Goal: Task Accomplishment & Management: Use online tool/utility

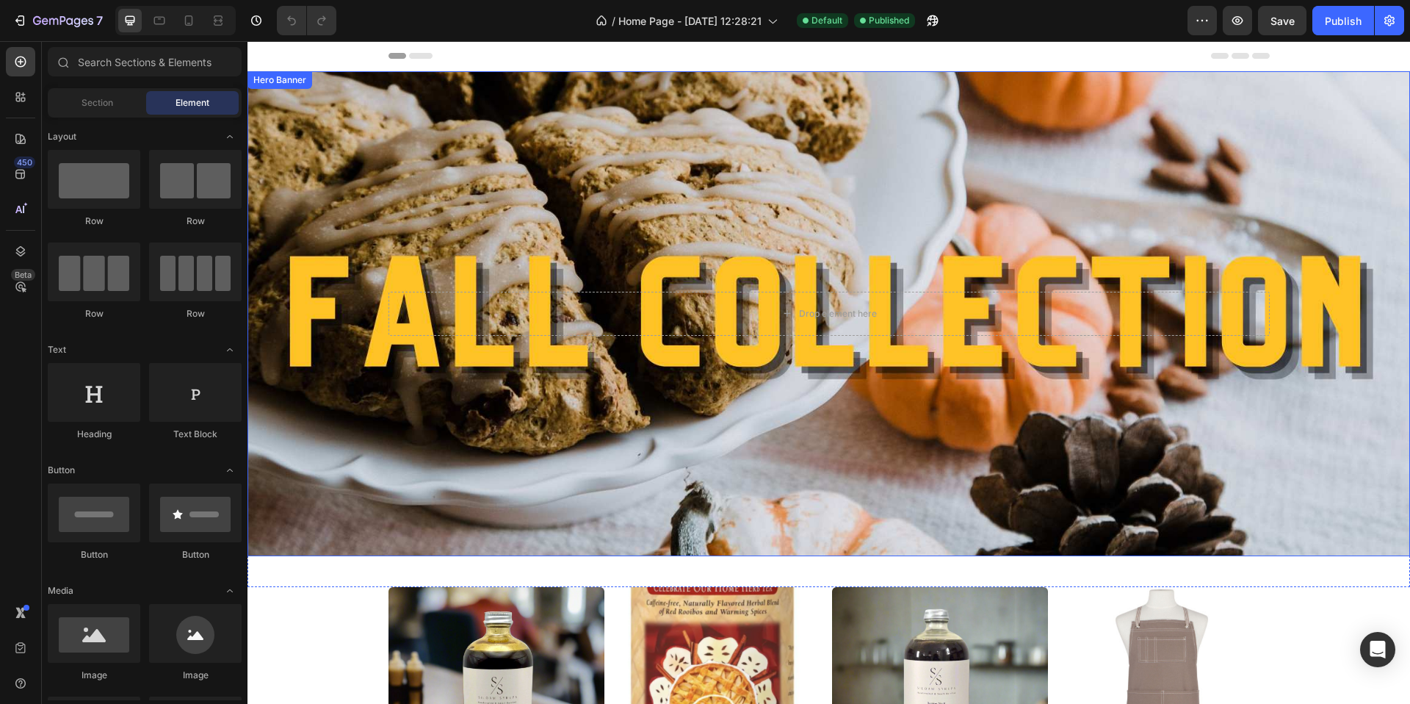
click at [292, 84] on div "Hero Banner" at bounding box center [279, 79] width 59 height 13
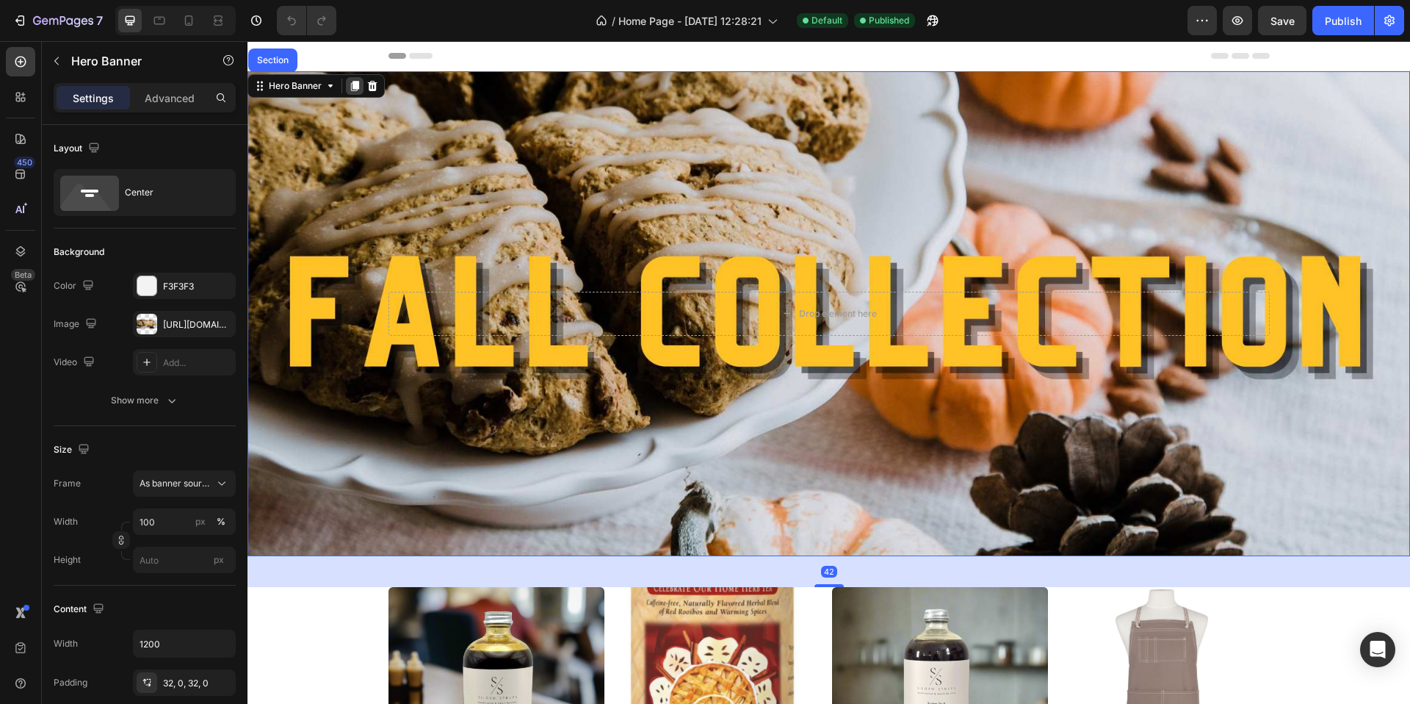
click at [354, 90] on icon at bounding box center [355, 86] width 12 height 12
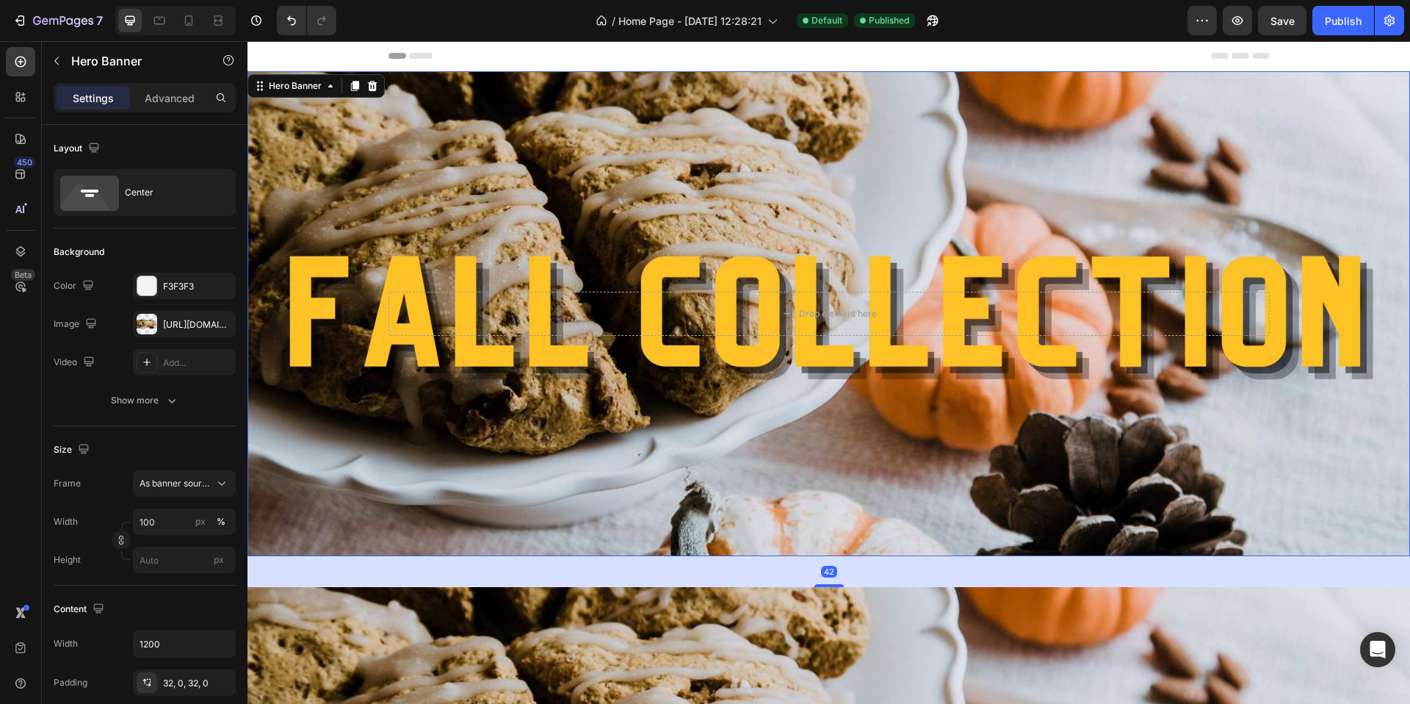
click at [511, 170] on div "Background Image" at bounding box center [829, 313] width 1163 height 485
click at [480, 234] on div "Background Image" at bounding box center [829, 313] width 1163 height 485
click at [192, 321] on div "[URL][DOMAIN_NAME]" at bounding box center [184, 324] width 43 height 13
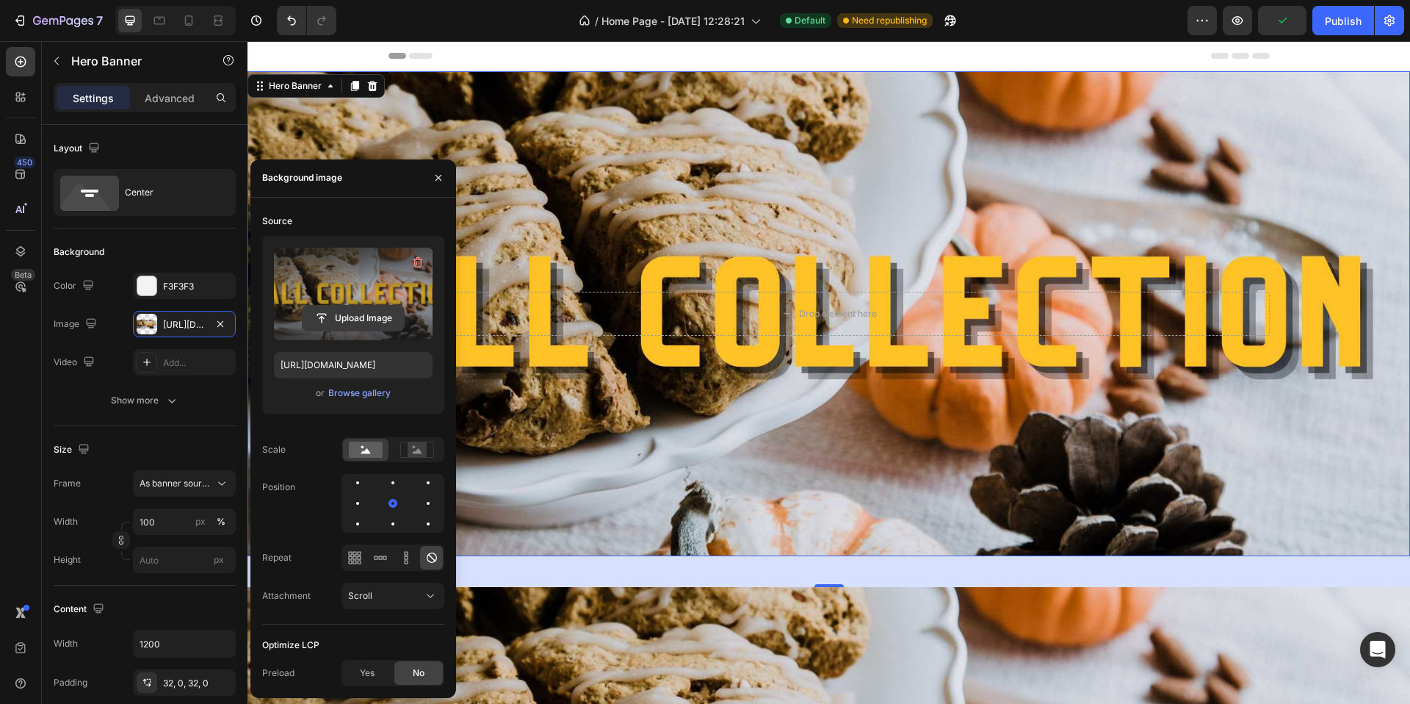
click at [365, 318] on input "file" at bounding box center [353, 318] width 101 height 25
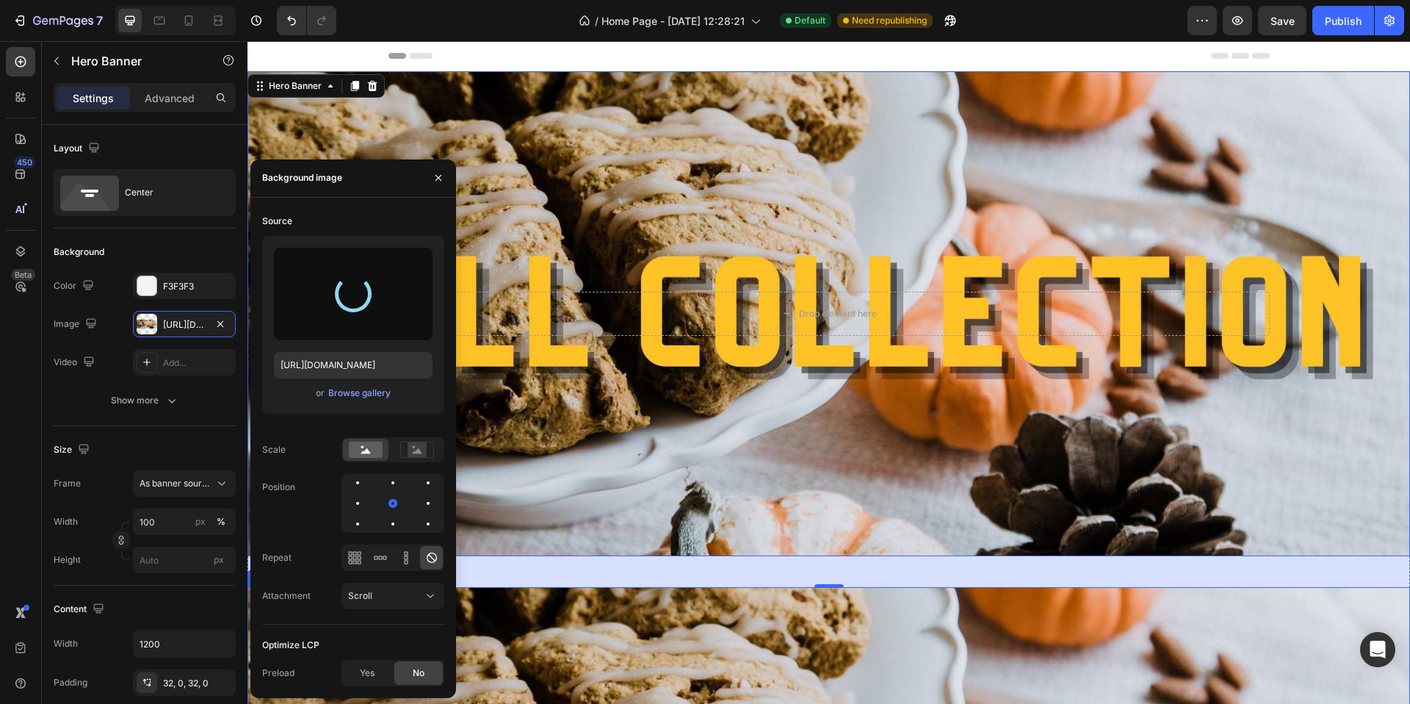
type input "[URL][DOMAIN_NAME]"
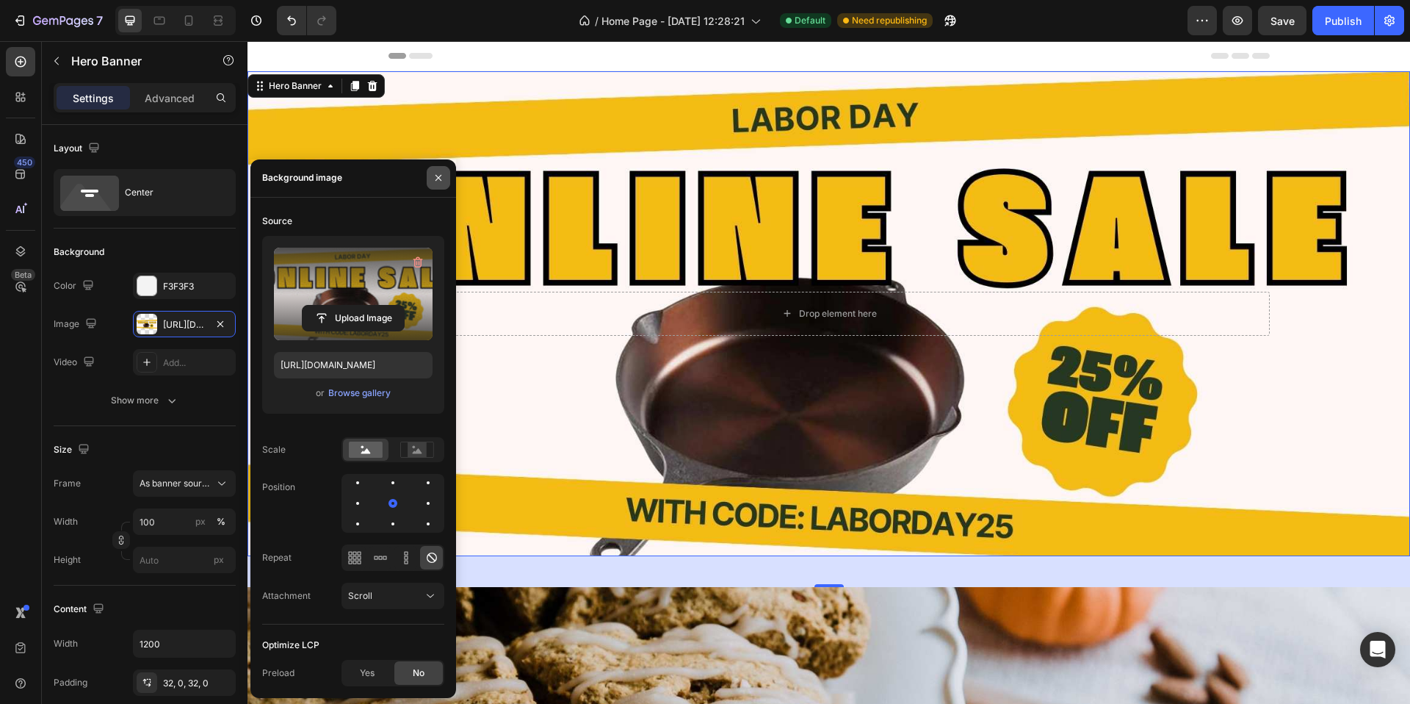
click at [436, 178] on icon "button" at bounding box center [439, 178] width 12 height 12
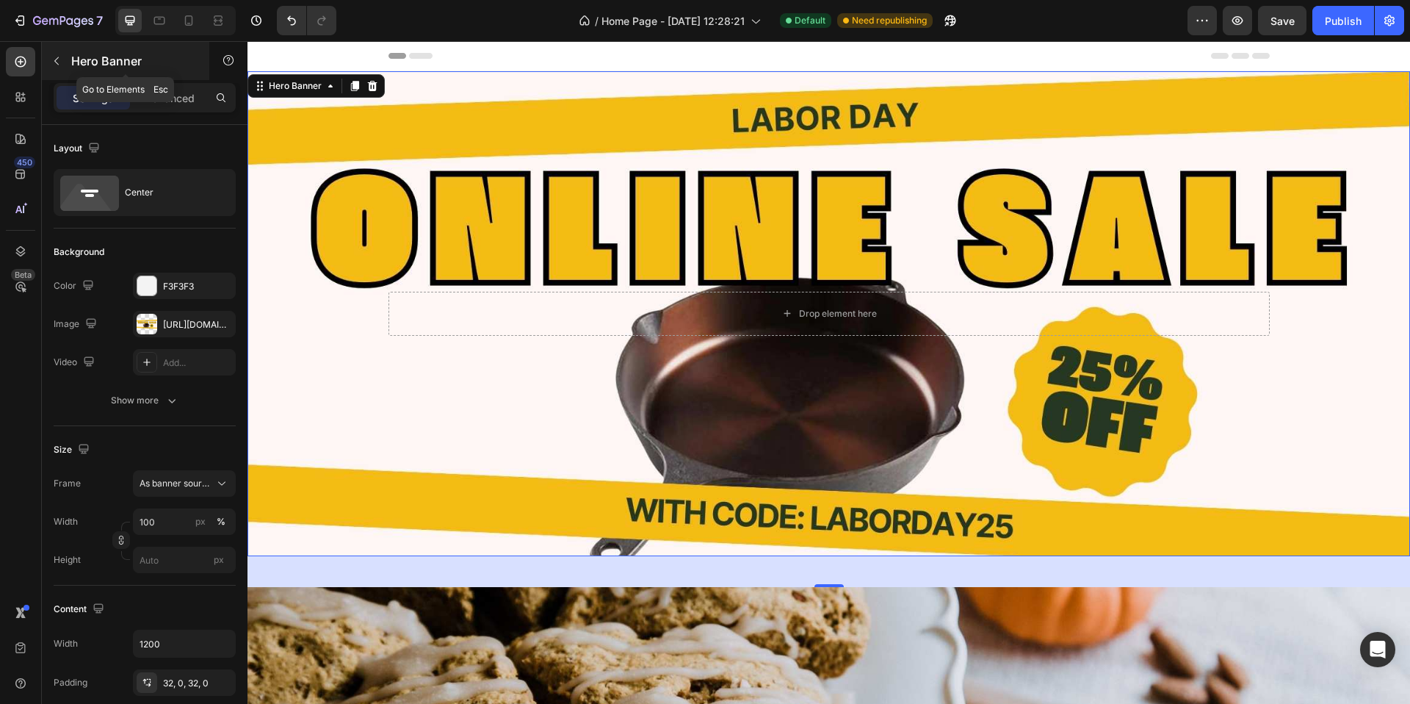
click at [58, 61] on icon "button" at bounding box center [57, 61] width 12 height 12
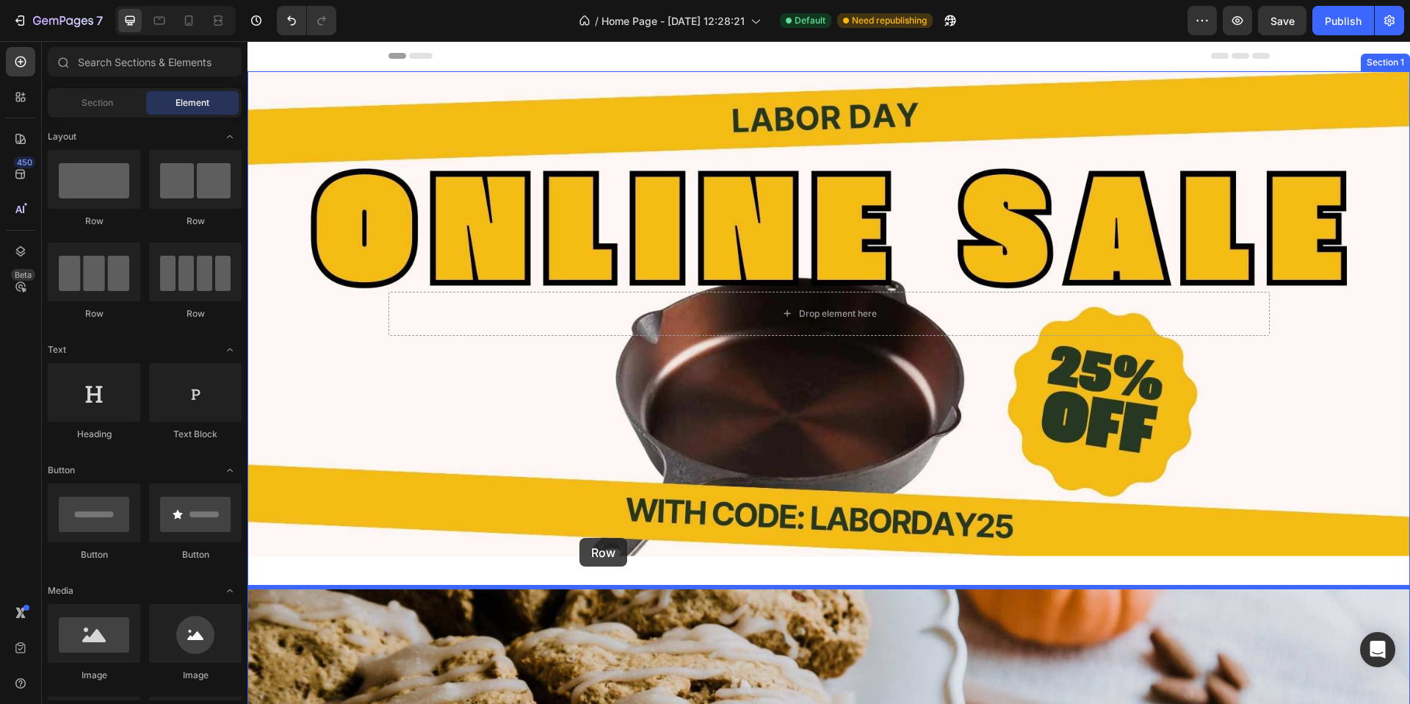
drag, startPoint x: 340, startPoint y: 230, endPoint x: 579, endPoint y: 538, distance: 389.5
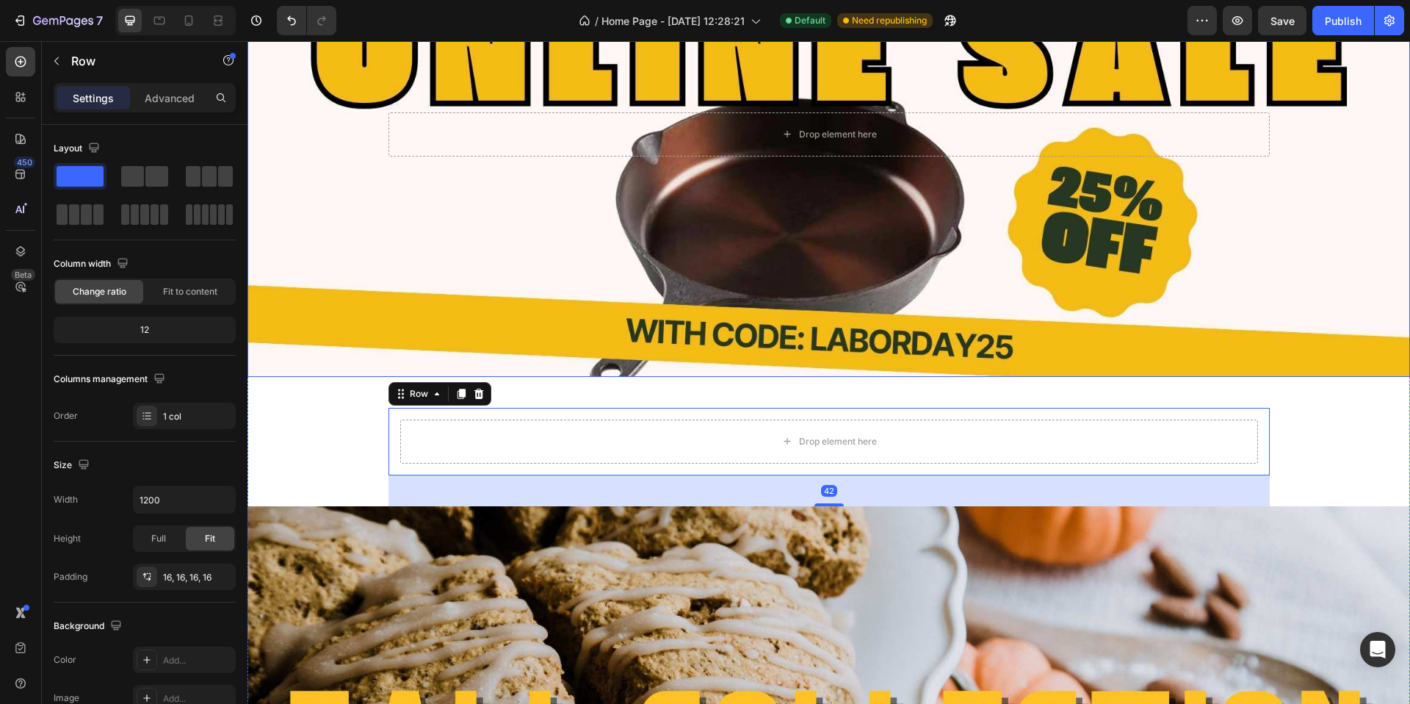
scroll to position [187, 0]
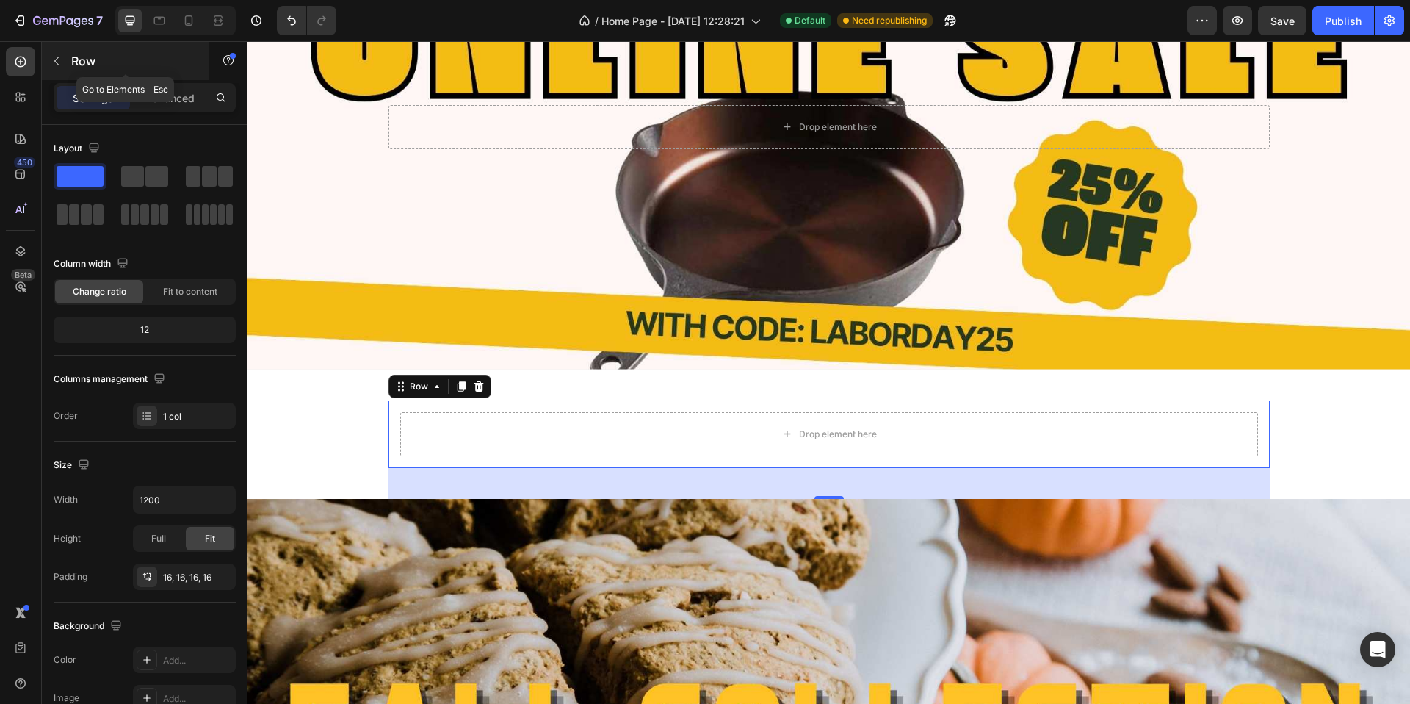
click at [57, 54] on button "button" at bounding box center [57, 61] width 24 height 24
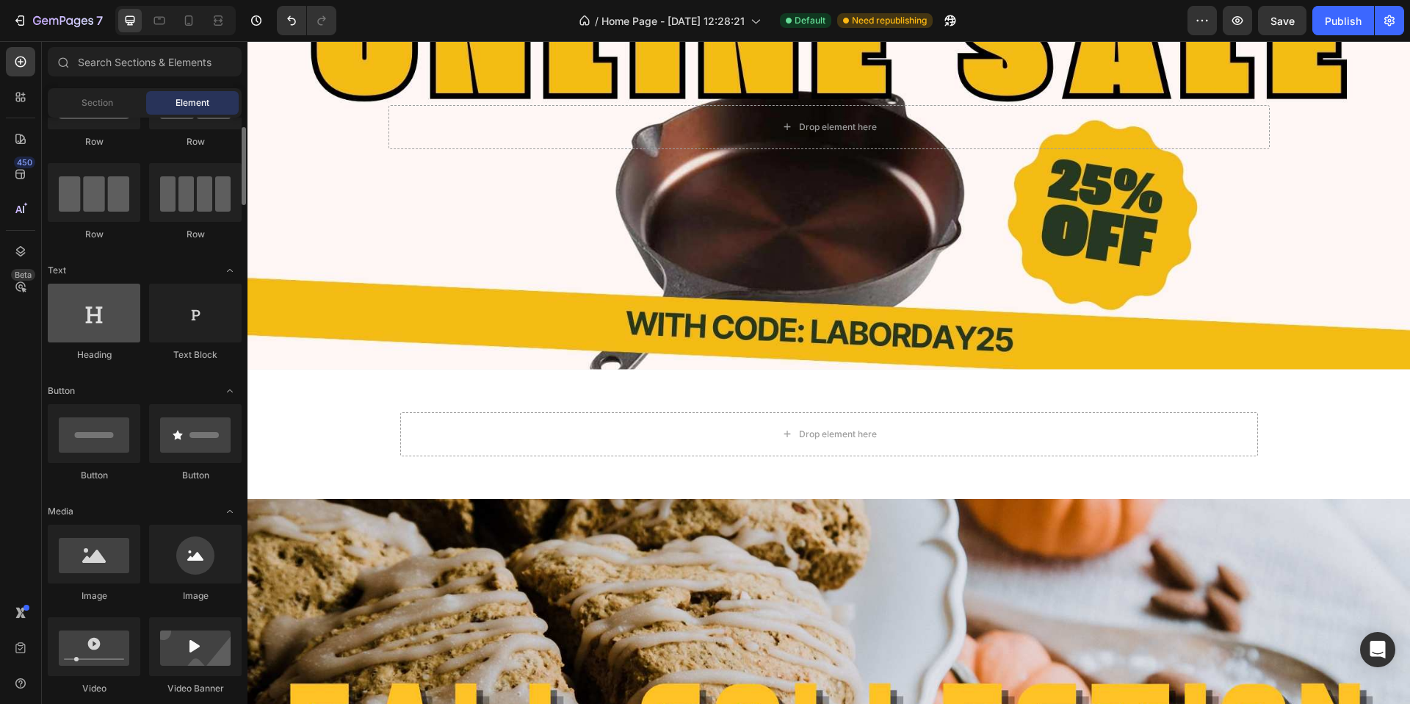
scroll to position [79, 0]
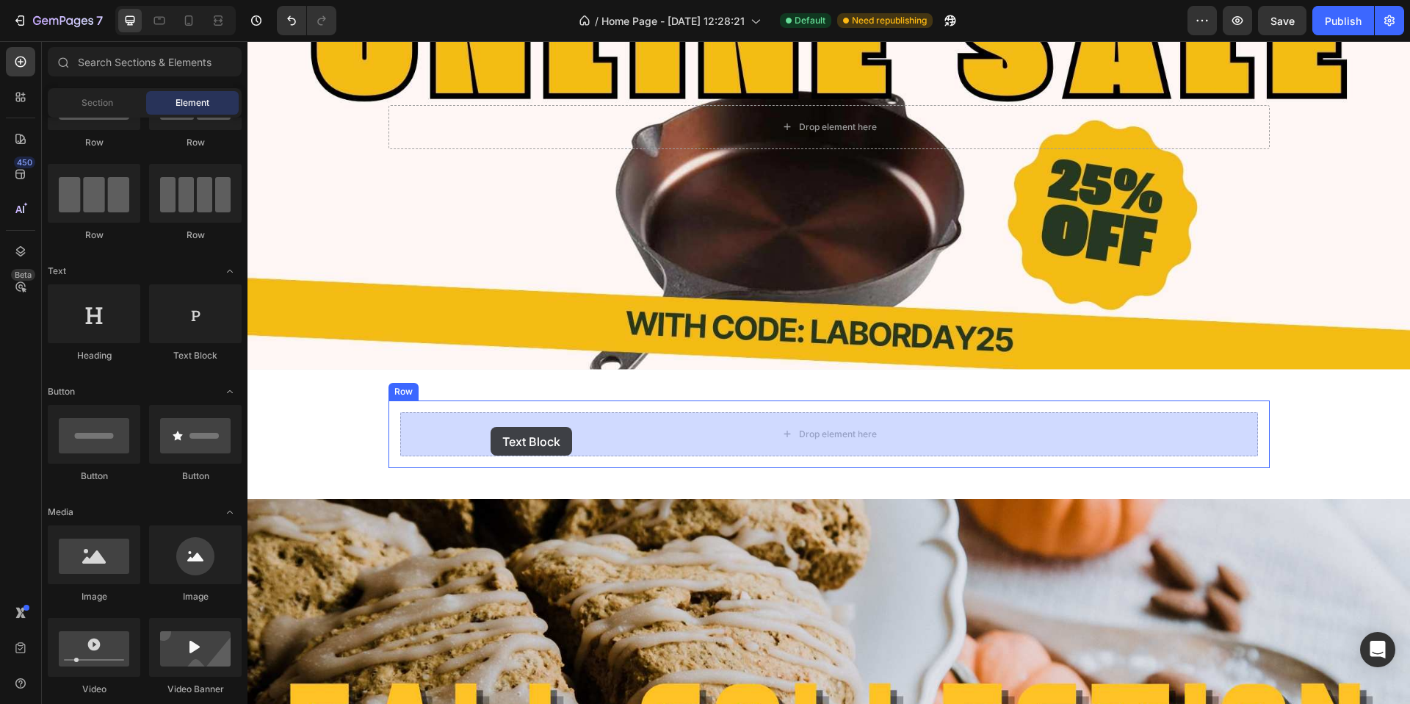
drag, startPoint x: 428, startPoint y: 372, endPoint x: 491, endPoint y: 427, distance: 83.3
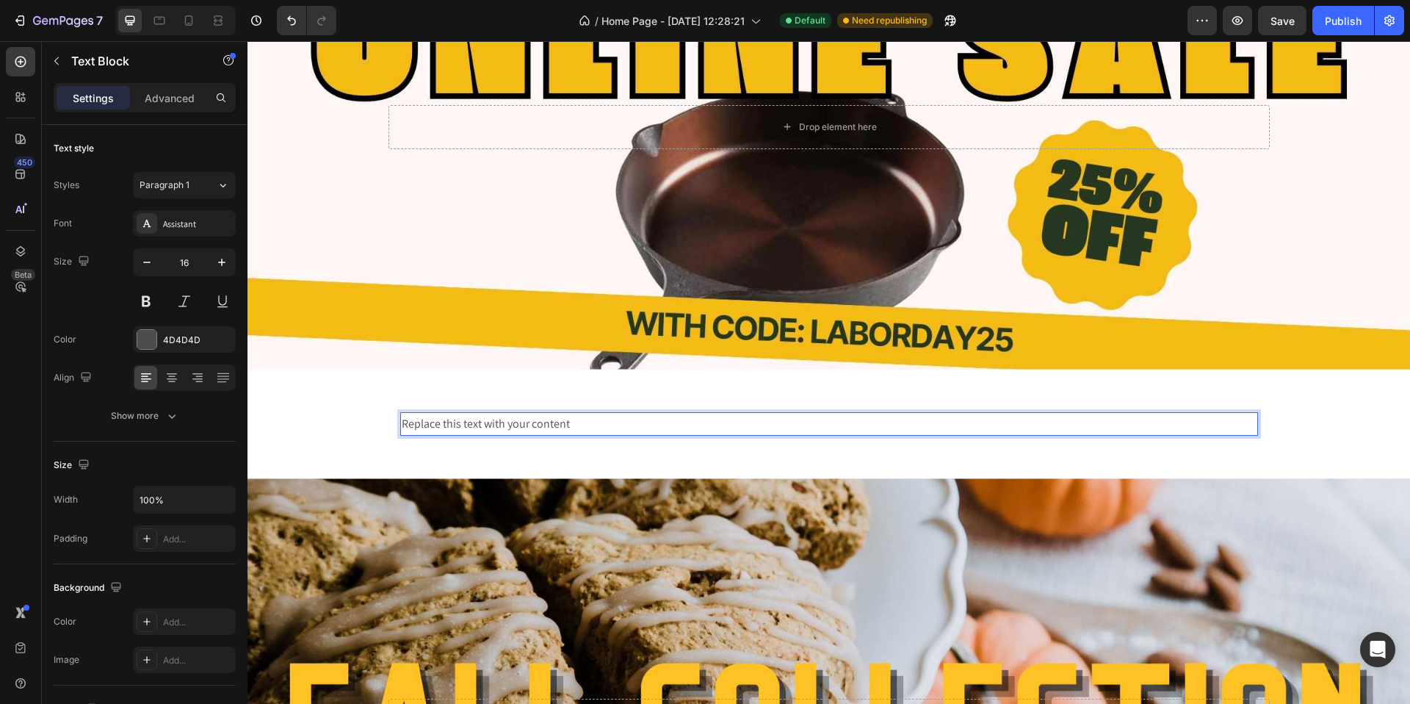
click at [515, 421] on div "Replace this text with your content" at bounding box center [829, 424] width 858 height 24
click at [515, 421] on p "Replace this text with your content" at bounding box center [829, 423] width 855 height 21
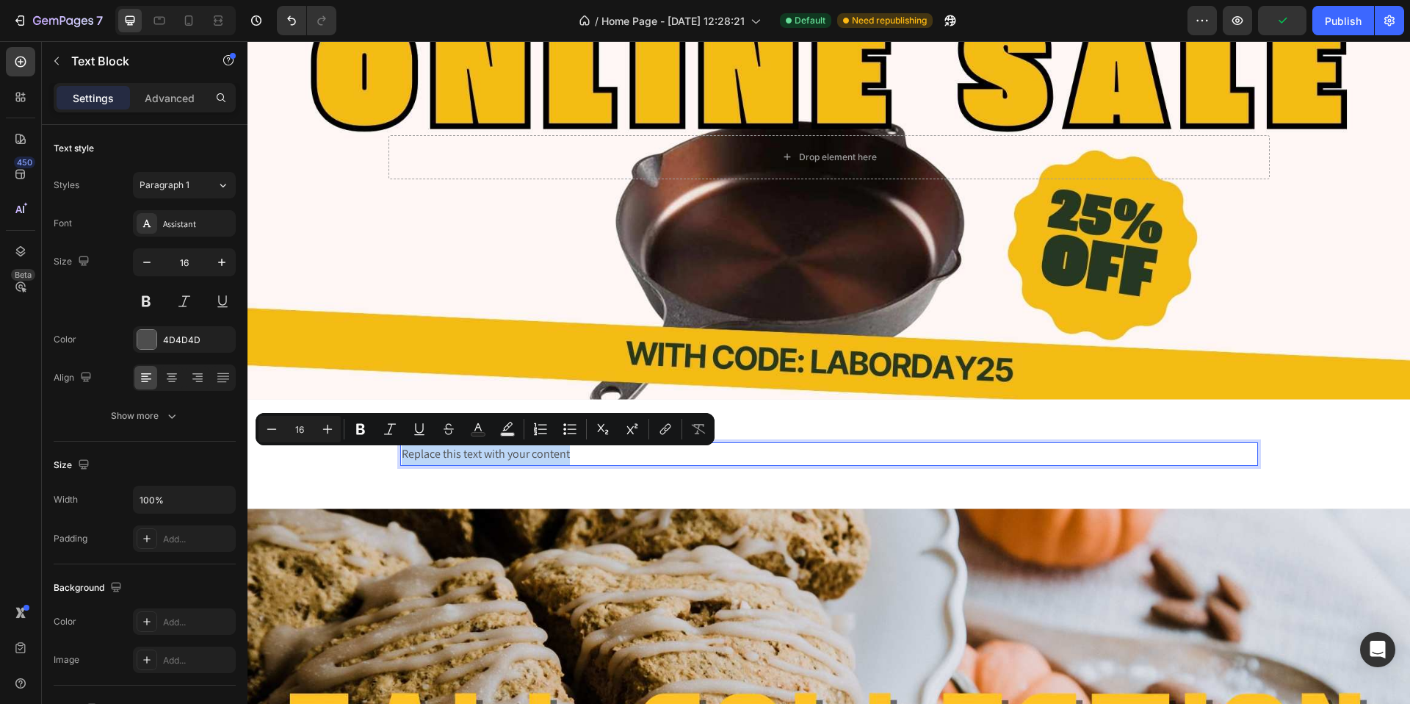
scroll to position [157, 0]
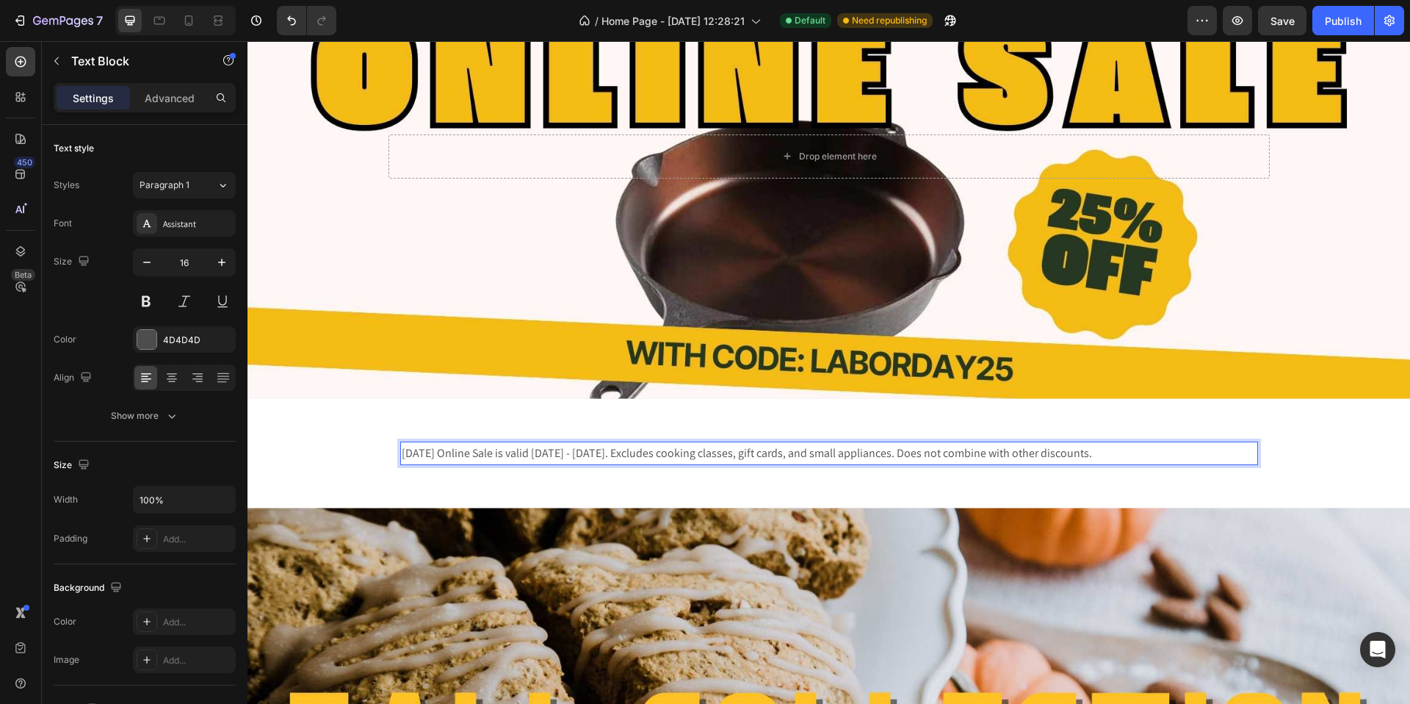
click at [784, 450] on p "[DATE] Online Sale is valid [DATE] - [DATE]. Excludes cooking classes, gift car…" at bounding box center [829, 453] width 855 height 21
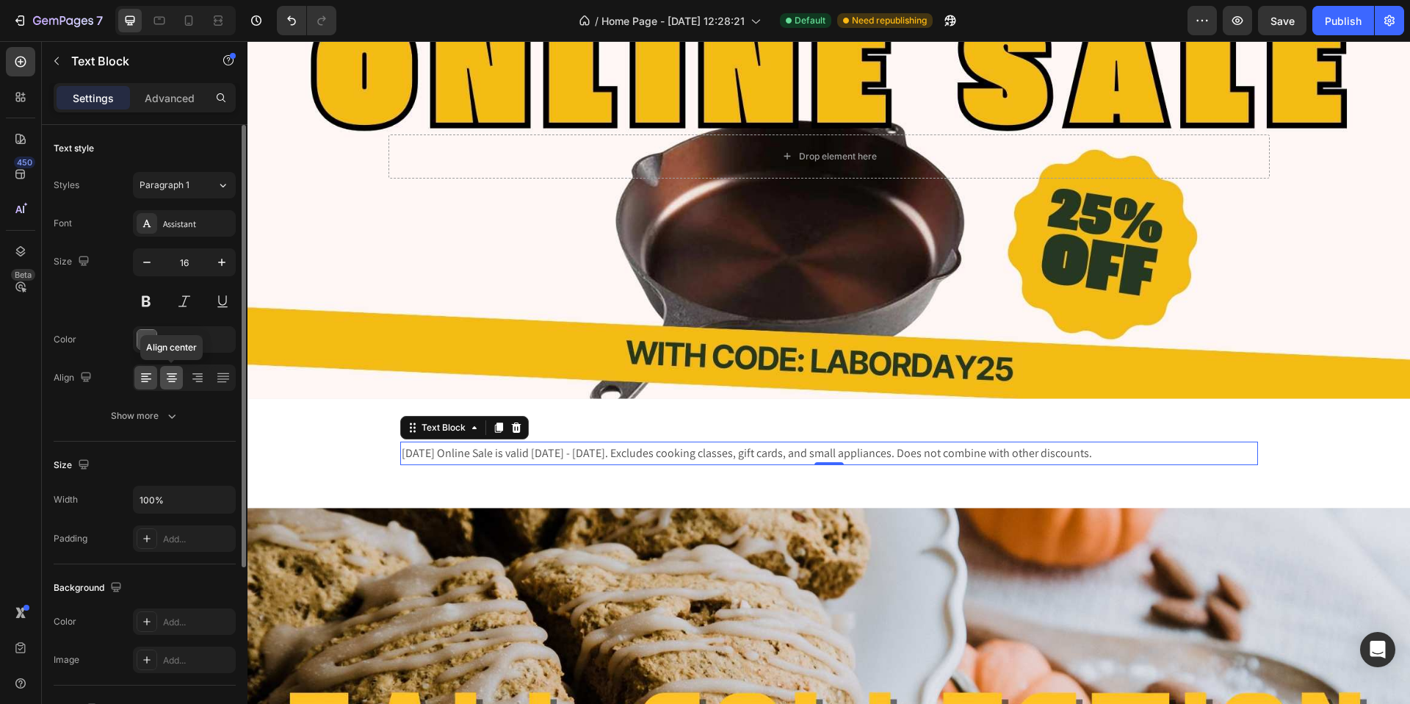
click at [173, 378] on icon at bounding box center [172, 377] width 15 height 15
click at [217, 263] on icon "button" at bounding box center [221, 262] width 15 height 15
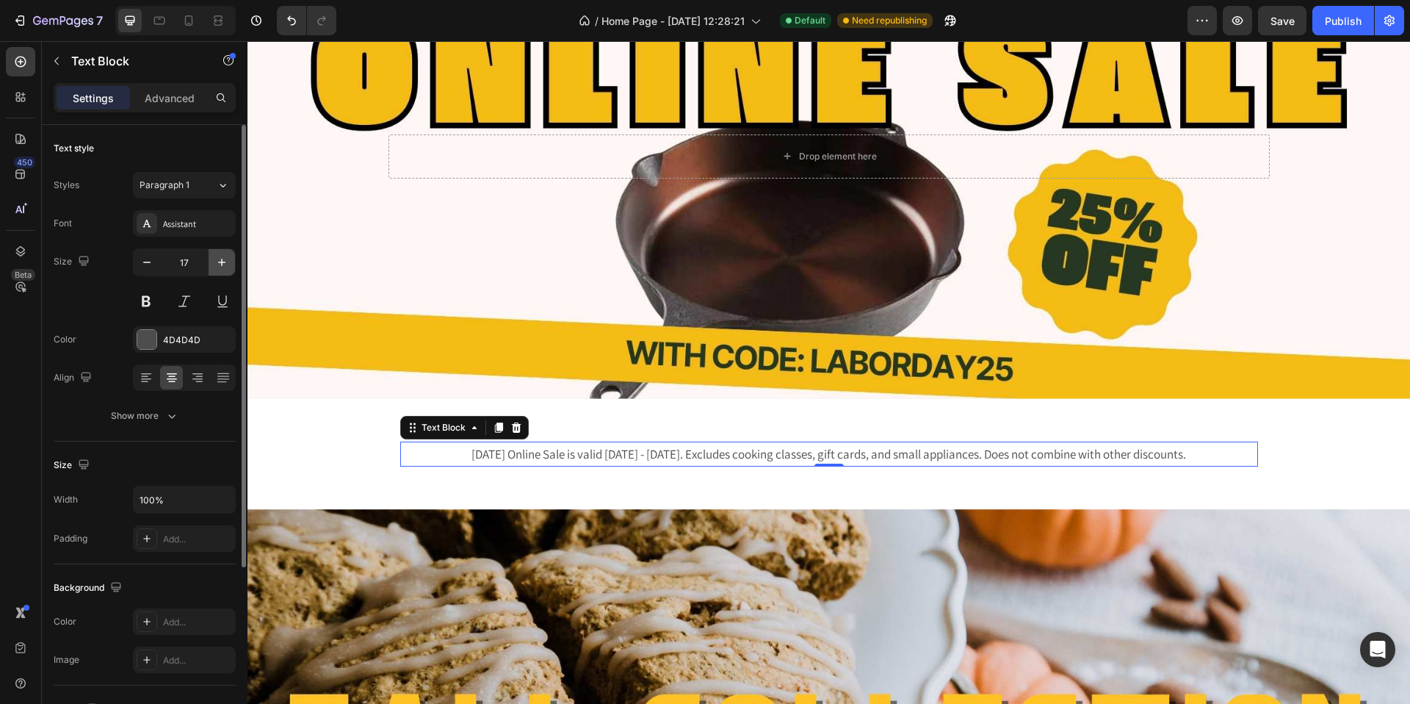
click at [217, 263] on icon "button" at bounding box center [221, 262] width 15 height 15
type input "18"
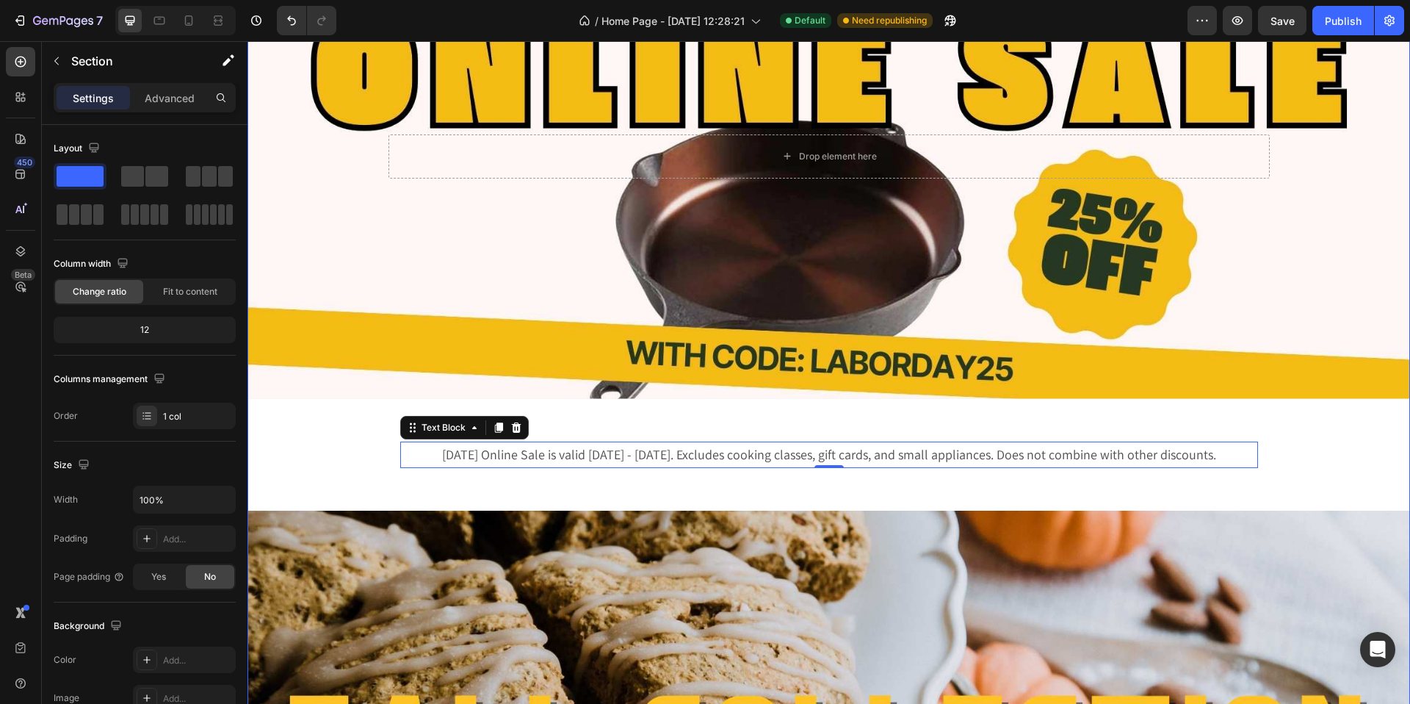
click at [1324, 469] on div "Drop element here Hero Banner [DATE] Online Sale is valid [DATE] - [DATE]. Excl…" at bounding box center [829, 470] width 1163 height 1112
click at [1140, 458] on p "[DATE] Online Sale is valid [DATE] - [DATE]. Excludes cooking classes, gift car…" at bounding box center [829, 455] width 855 height 24
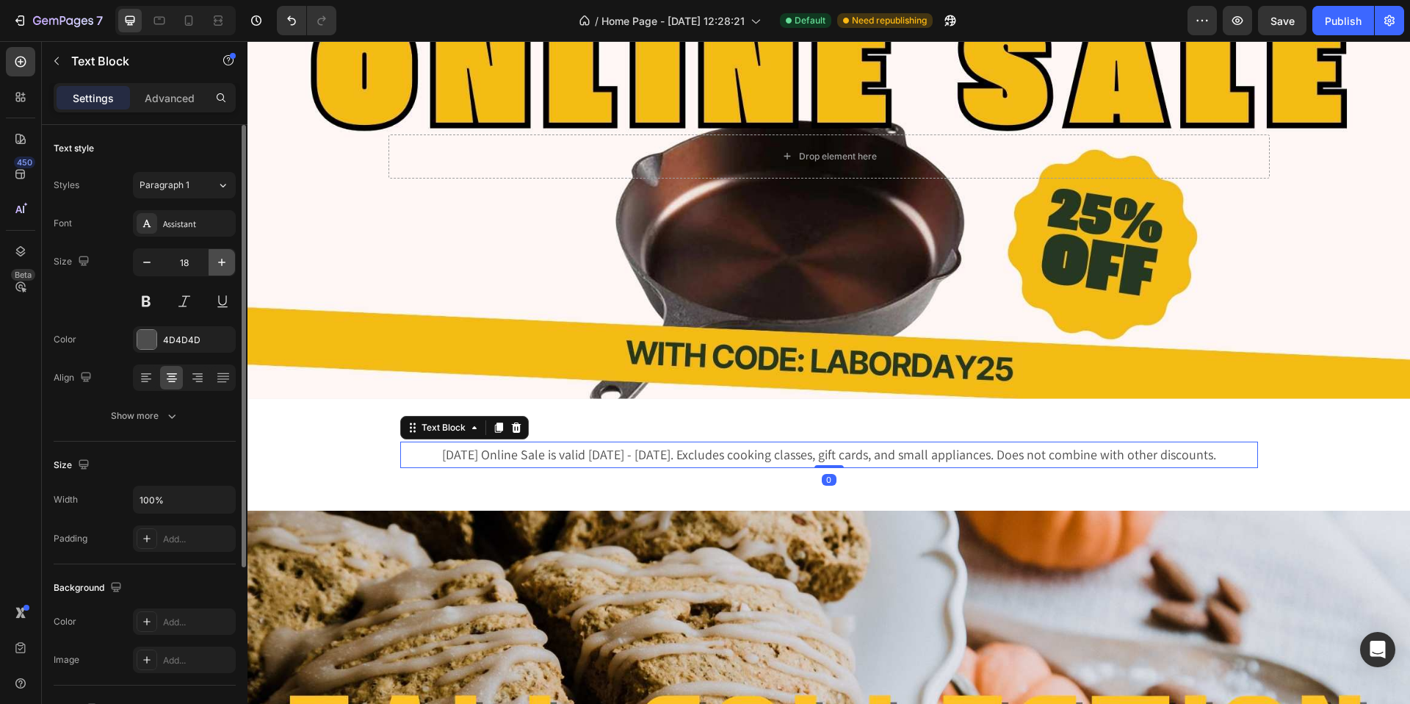
click at [225, 263] on icon "button" at bounding box center [221, 262] width 15 height 15
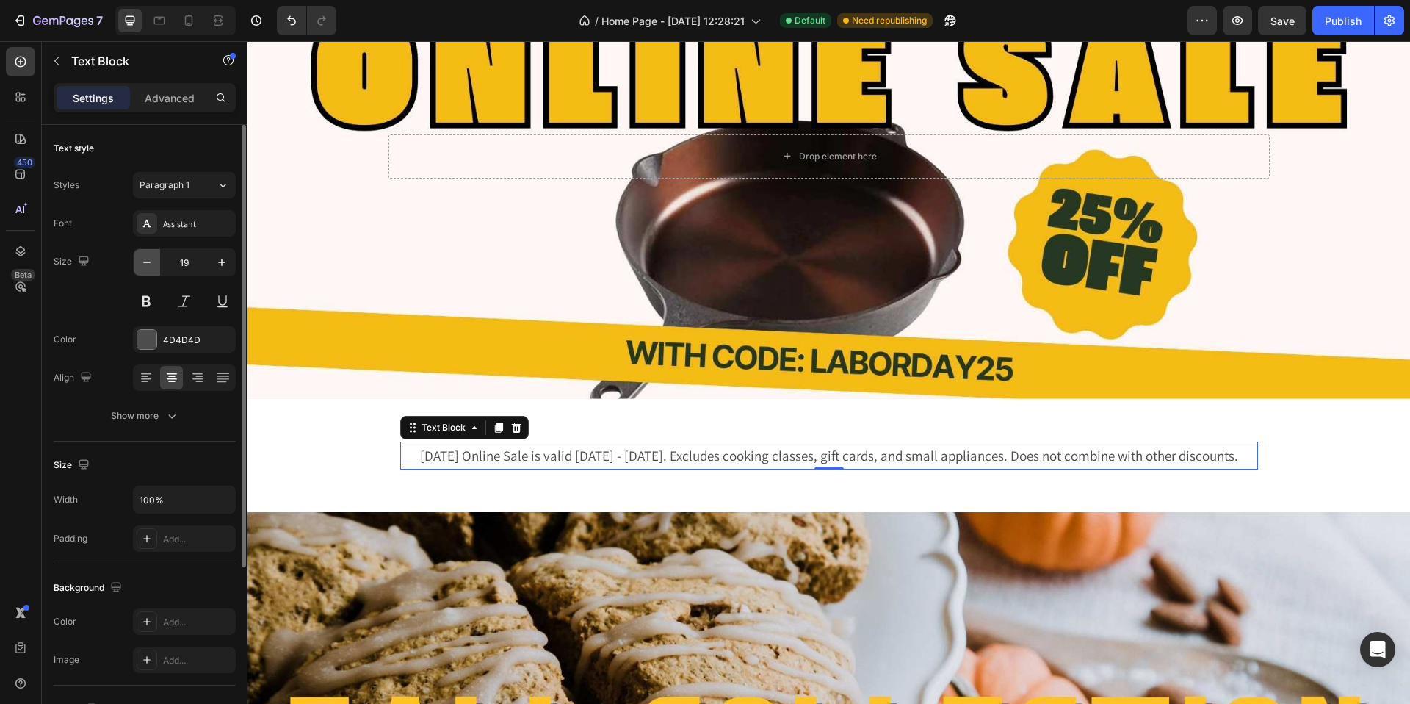
click at [144, 268] on icon "button" at bounding box center [147, 262] width 15 height 15
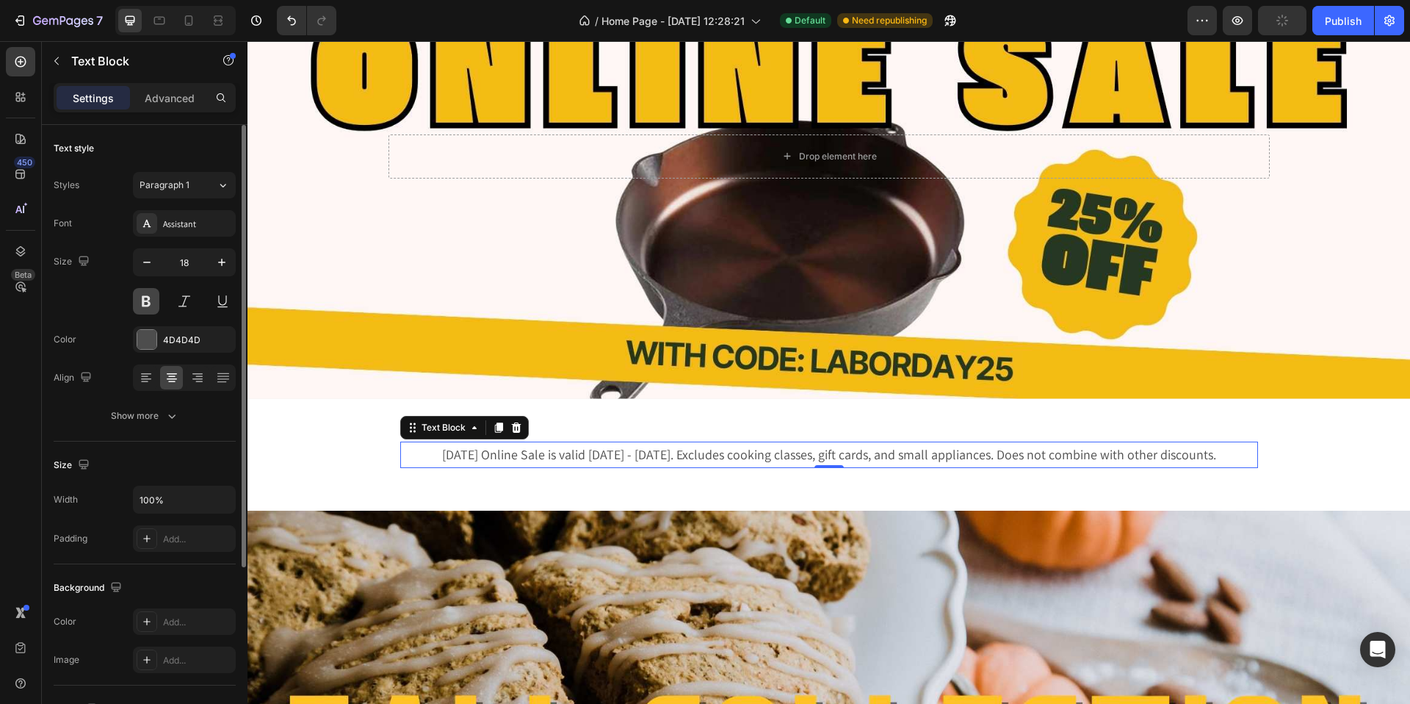
click at [146, 298] on button at bounding box center [146, 301] width 26 height 26
click at [142, 264] on icon "button" at bounding box center [147, 262] width 15 height 15
type input "17"
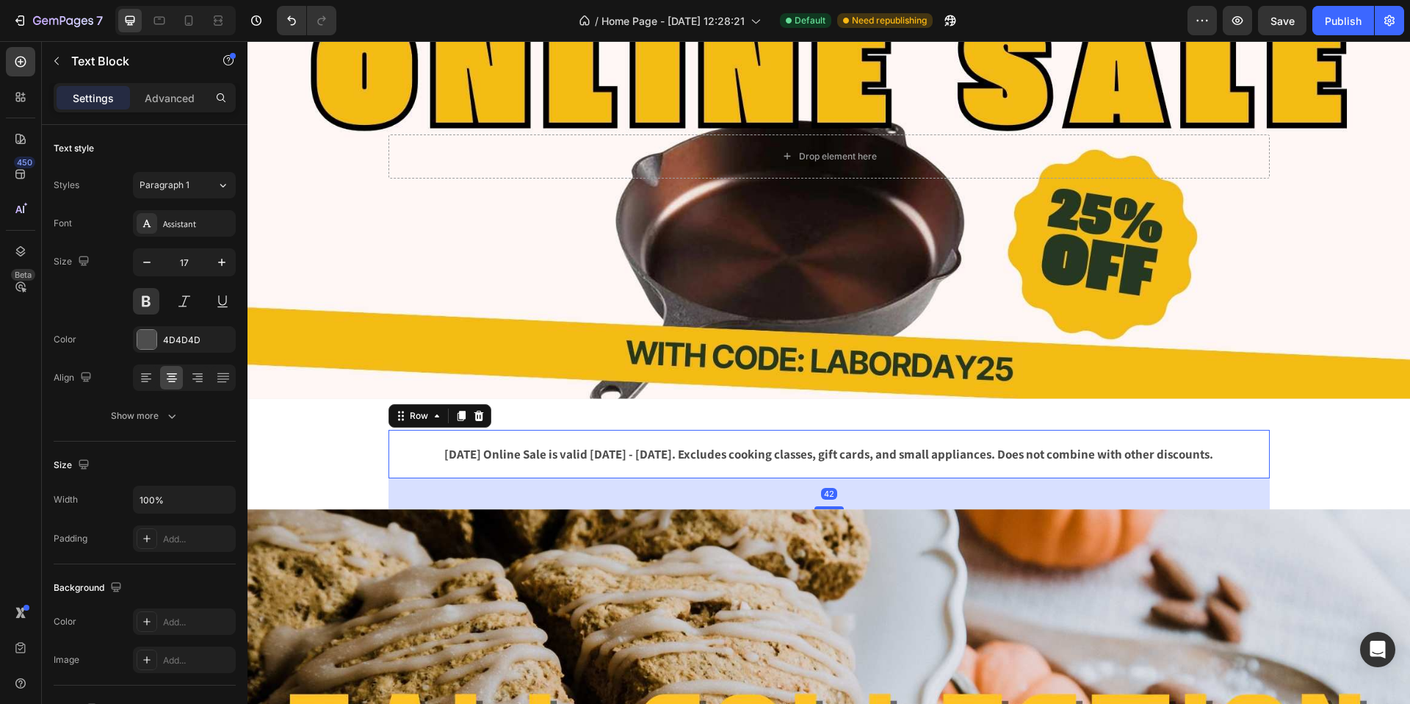
click at [870, 434] on div "[DATE] Online Sale is valid [DATE] - [DATE]. Excludes cooking classes, gift car…" at bounding box center [829, 454] width 881 height 49
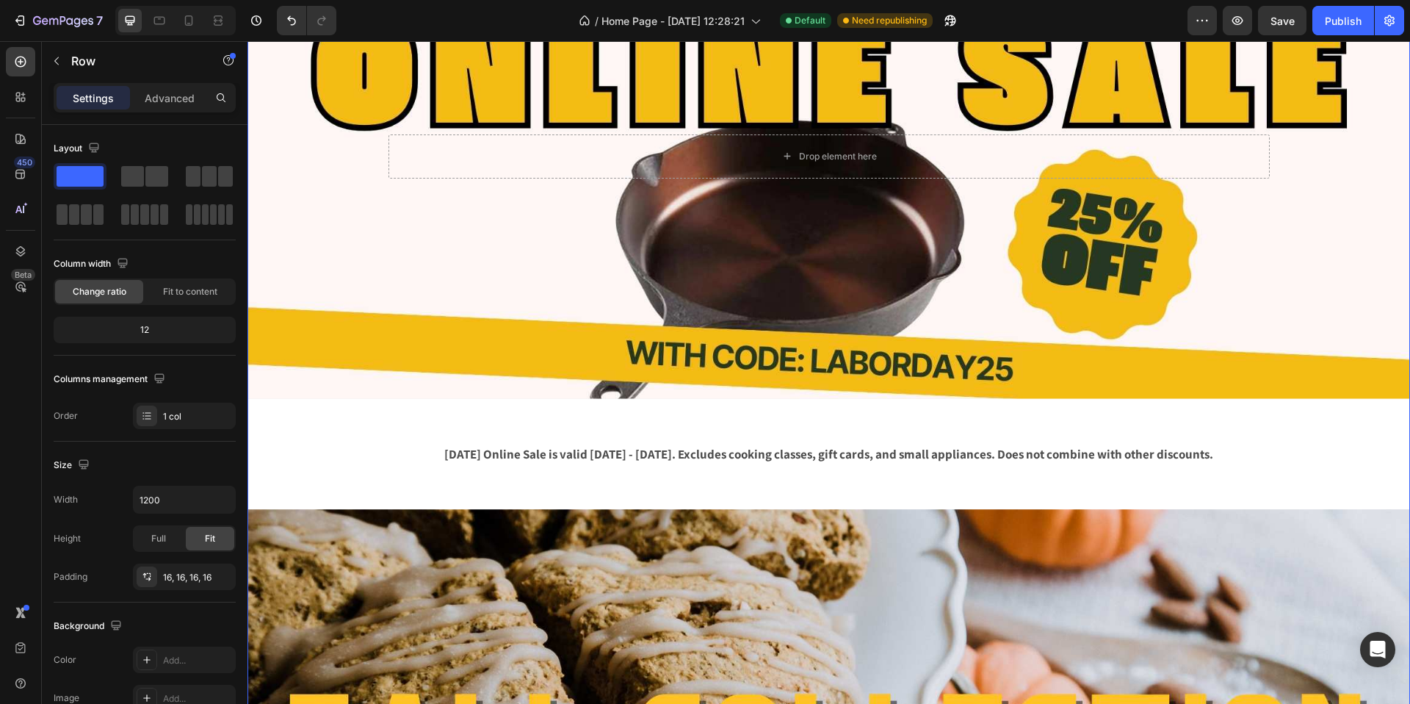
click at [828, 421] on div "Drop element here Hero Banner [DATE] Online Sale is valid [DATE] - [DATE]. Excl…" at bounding box center [829, 469] width 1163 height 1110
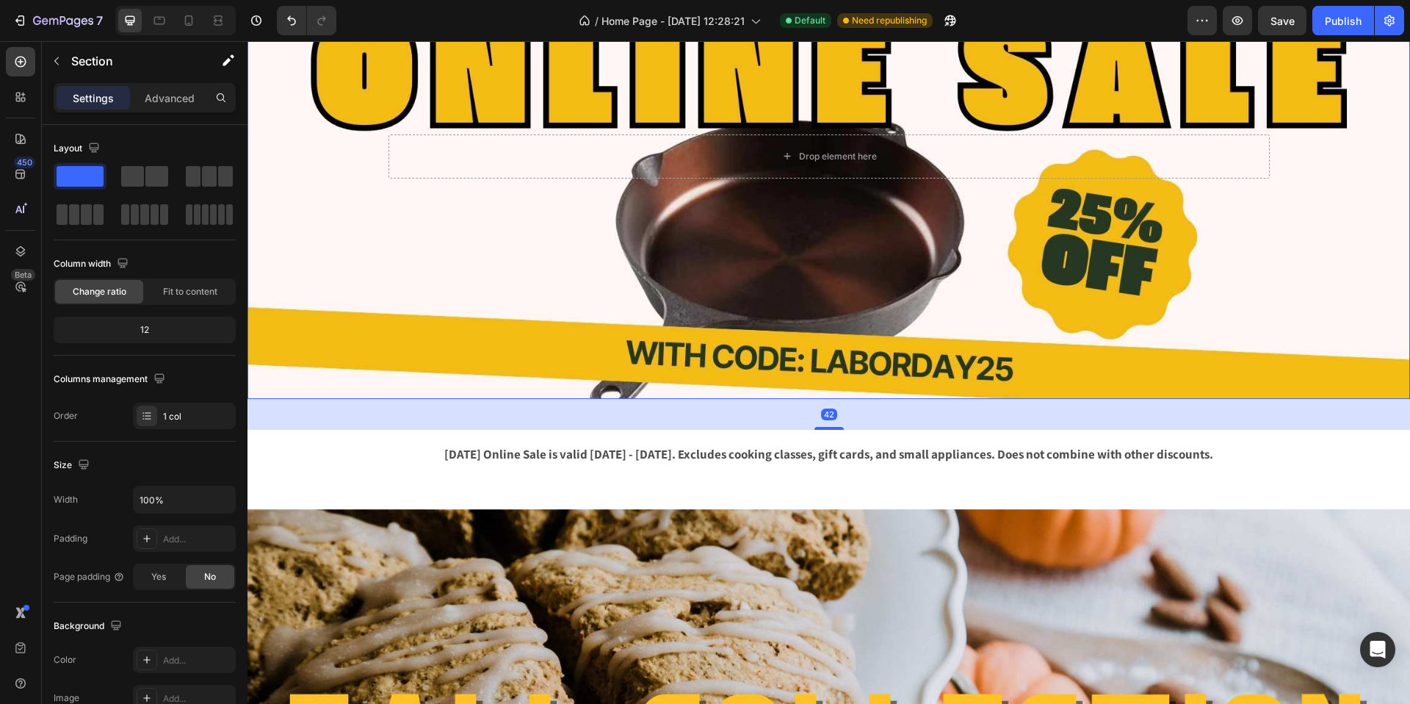
click at [838, 392] on div "Background Image" at bounding box center [829, 156] width 1163 height 485
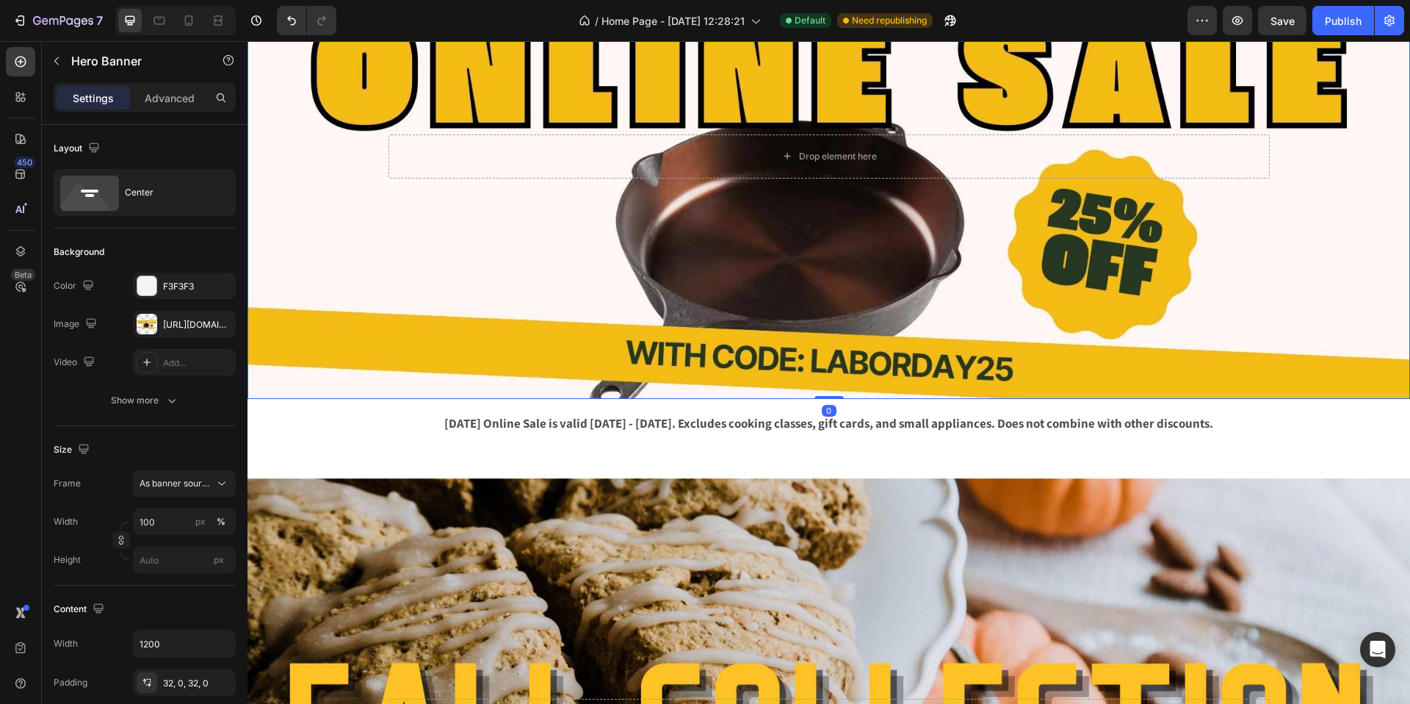
drag, startPoint x: 831, startPoint y: 428, endPoint x: 831, endPoint y: 392, distance: 36.0
click at [831, 392] on div "Drop element here Hero Banner 0" at bounding box center [829, 156] width 1163 height 485
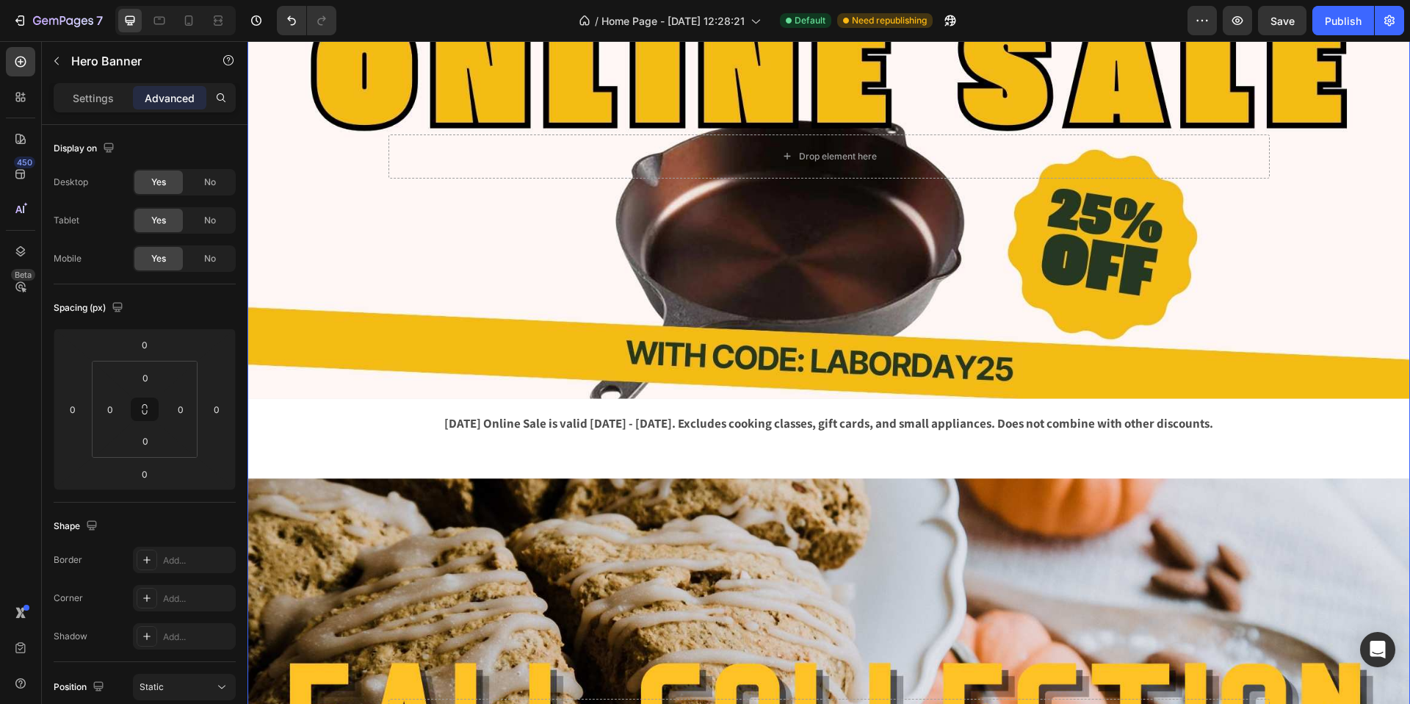
click at [810, 455] on div "Drop element here Hero Banner [DATE] Online Sale is valid [DATE] - [DATE]. Excl…" at bounding box center [829, 454] width 1163 height 1080
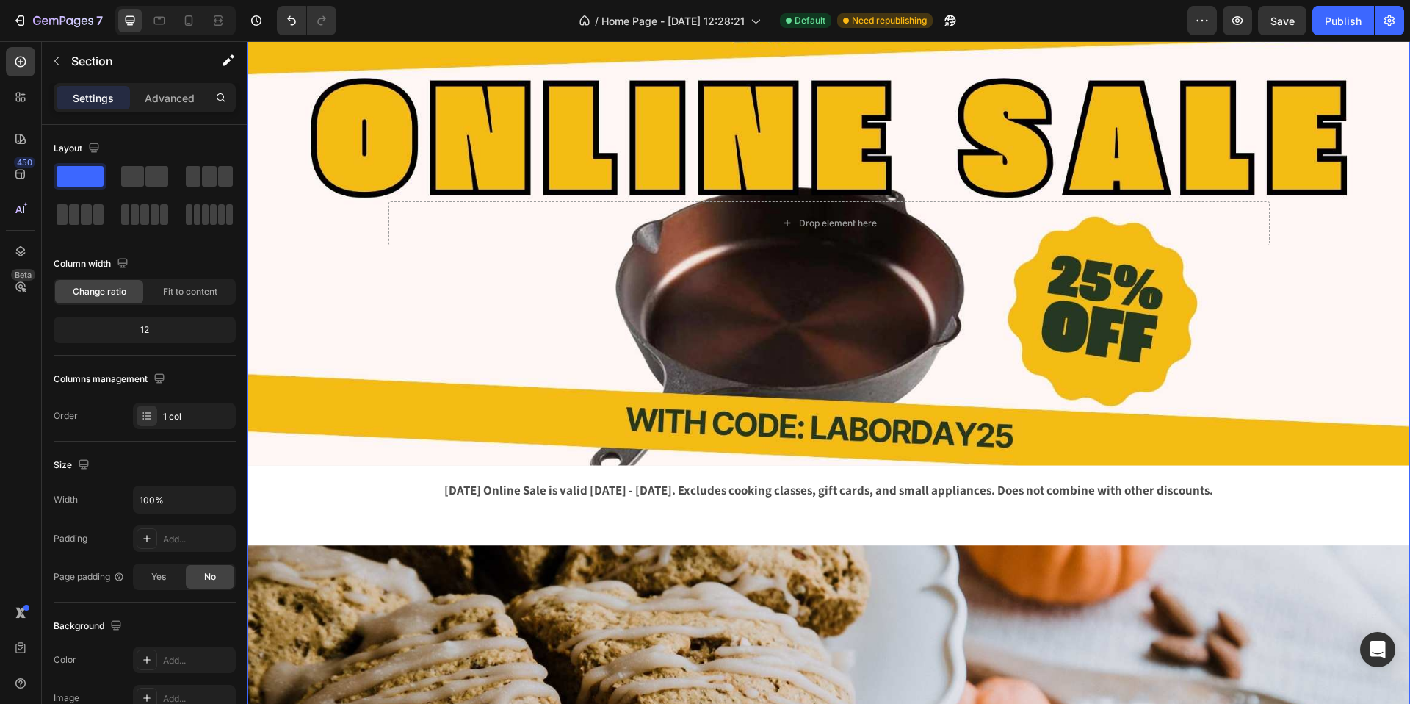
scroll to position [0, 0]
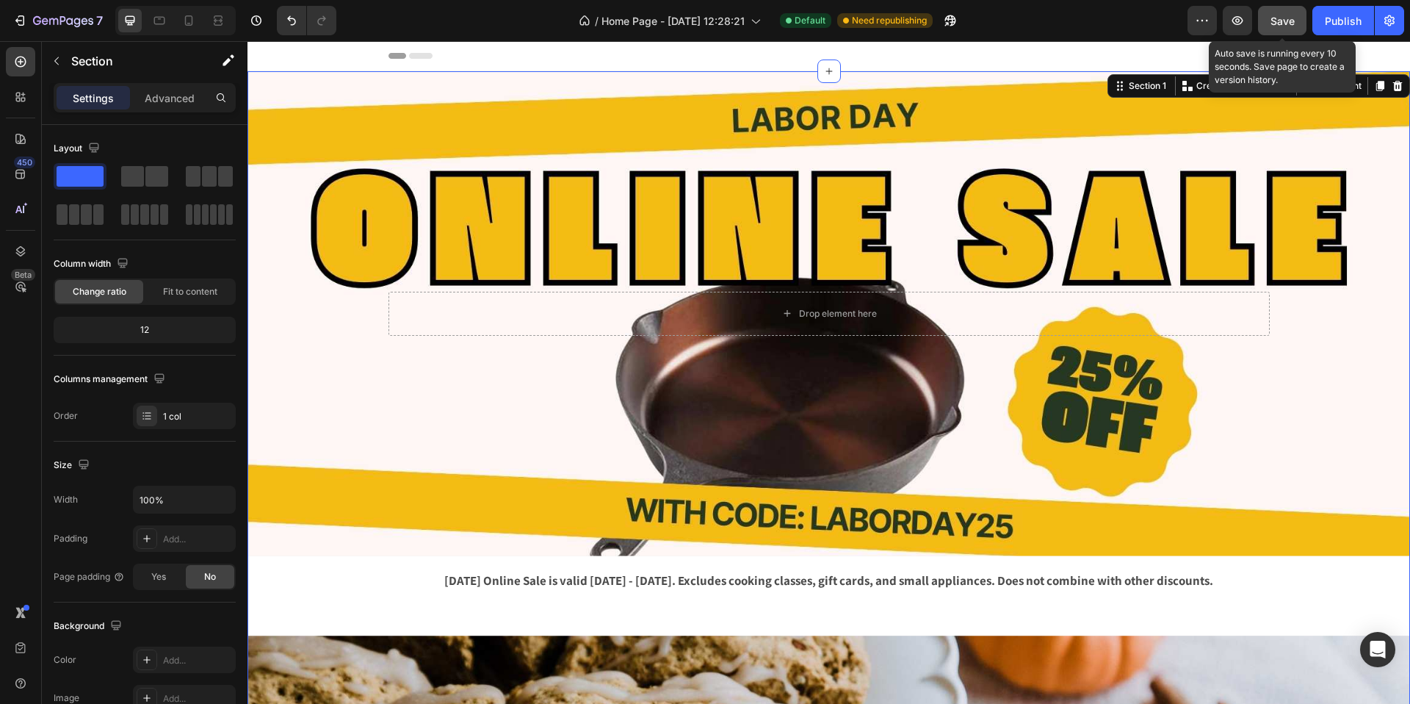
click at [1283, 23] on span "Save" at bounding box center [1283, 21] width 24 height 12
click at [1285, 27] on div "Save" at bounding box center [1283, 20] width 24 height 15
click at [1286, 29] on button "button" at bounding box center [1282, 20] width 48 height 29
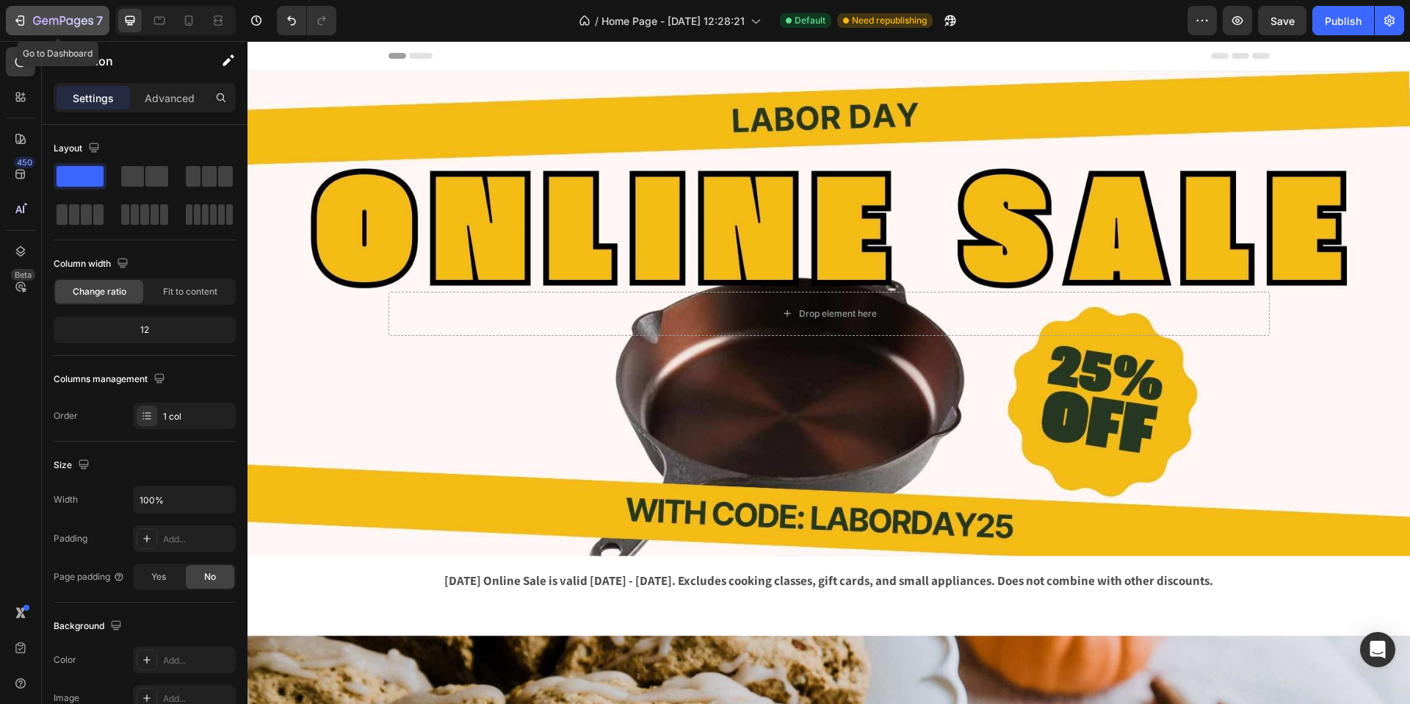
click at [20, 24] on icon "button" at bounding box center [19, 20] width 15 height 15
